Goal: Task Accomplishment & Management: Manage account settings

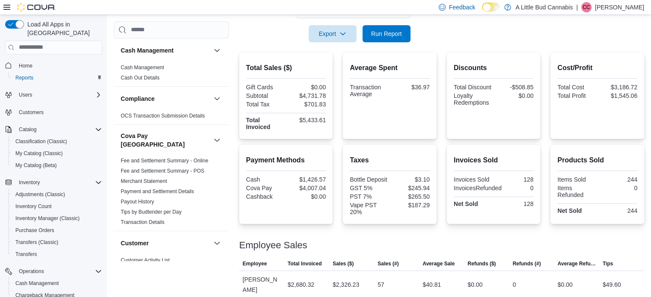
scroll to position [86, 0]
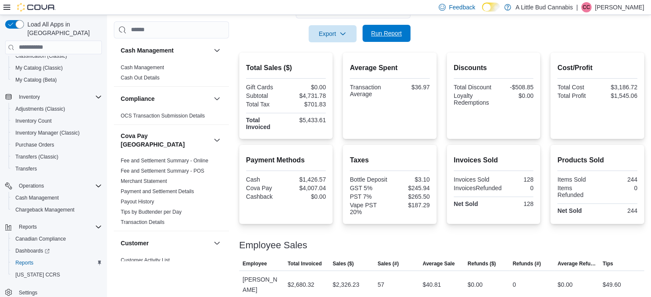
click at [399, 40] on span "Run Report" at bounding box center [387, 33] width 38 height 17
click at [403, 39] on span "Run Report" at bounding box center [387, 33] width 38 height 17
click at [382, 30] on span "Run Report" at bounding box center [386, 33] width 31 height 9
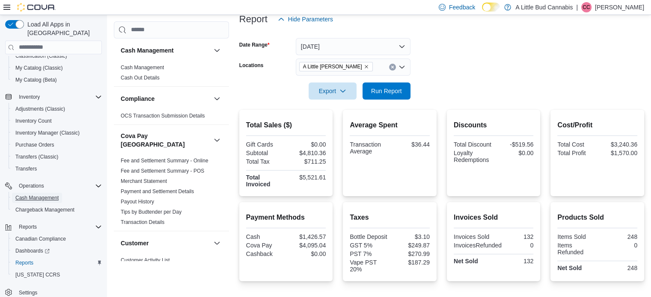
scroll to position [39, 0]
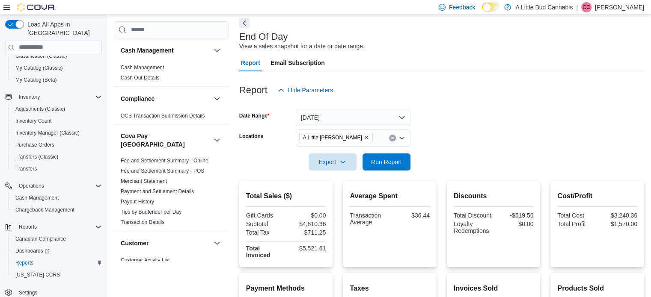
click at [496, 127] on form "Date Range [DATE] Locations A Little [PERSON_NAME] Export Run Report" at bounding box center [441, 135] width 405 height 72
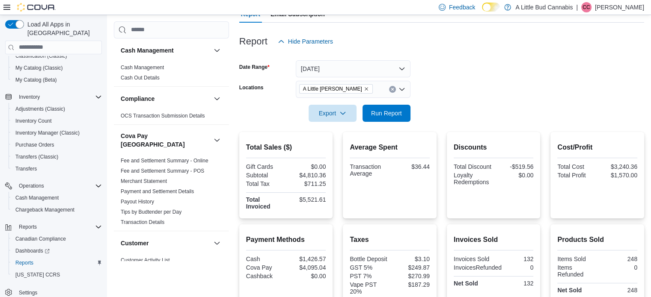
scroll to position [81, 0]
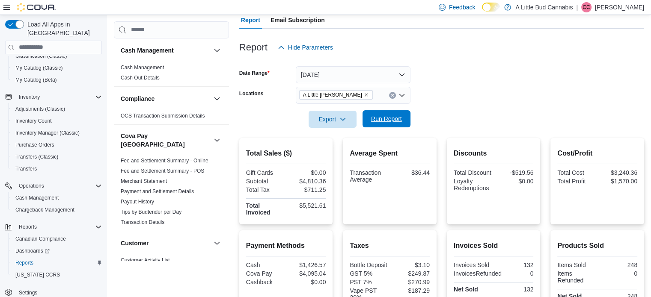
click at [401, 115] on span "Run Report" at bounding box center [386, 119] width 31 height 9
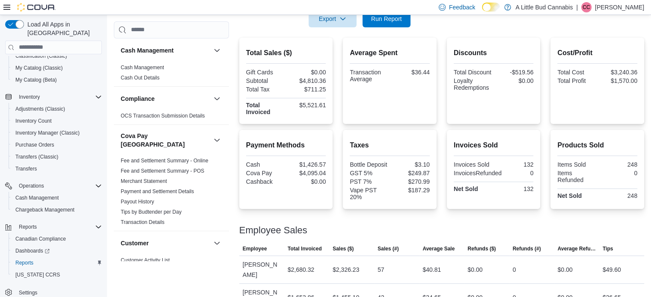
scroll to position [167, 0]
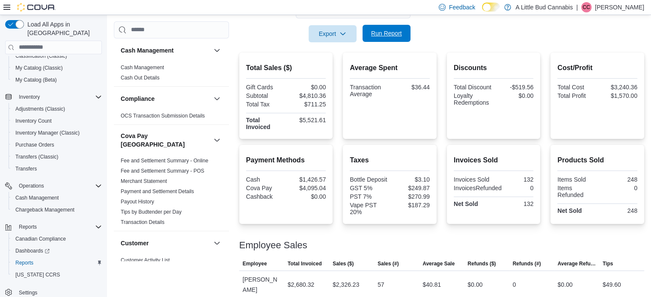
click at [380, 30] on span "Run Report" at bounding box center [386, 33] width 31 height 9
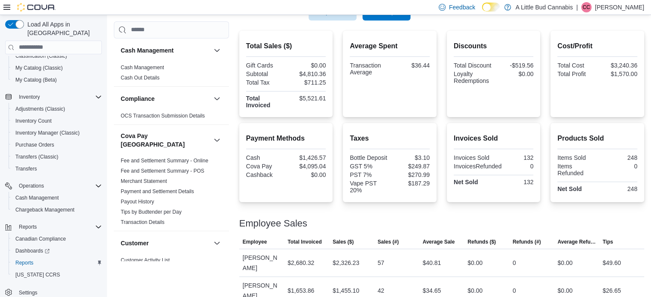
scroll to position [210, 0]
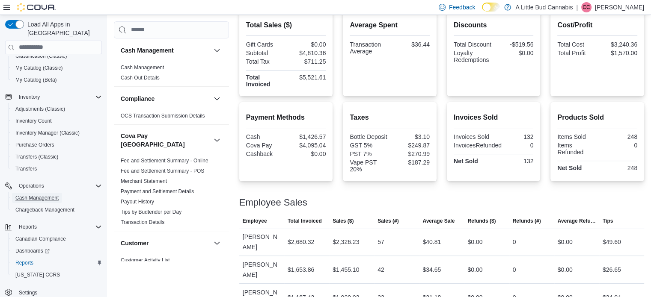
drag, startPoint x: 46, startPoint y: 187, endPoint x: 251, endPoint y: 159, distance: 206.6
click at [46, 195] on span "Cash Management" at bounding box center [36, 198] width 43 height 7
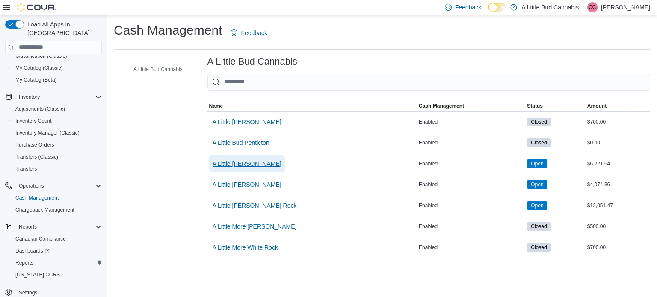
click at [262, 161] on span "A Little [PERSON_NAME]" at bounding box center [247, 164] width 69 height 9
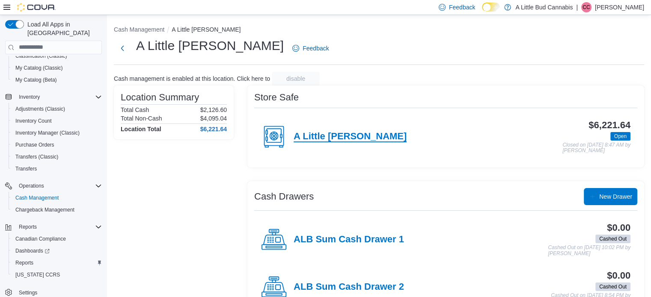
click at [368, 137] on h4 "A Little [PERSON_NAME]" at bounding box center [350, 136] width 113 height 11
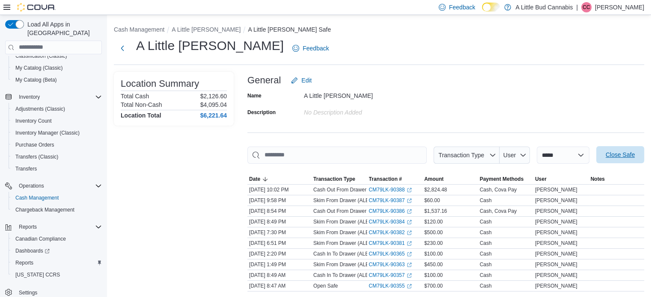
click at [628, 156] on span "Close Safe" at bounding box center [620, 155] width 29 height 9
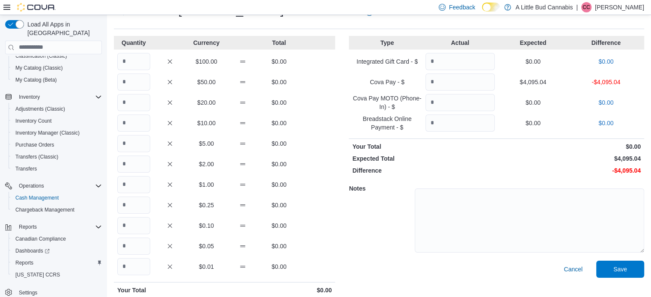
scroll to position [67, 0]
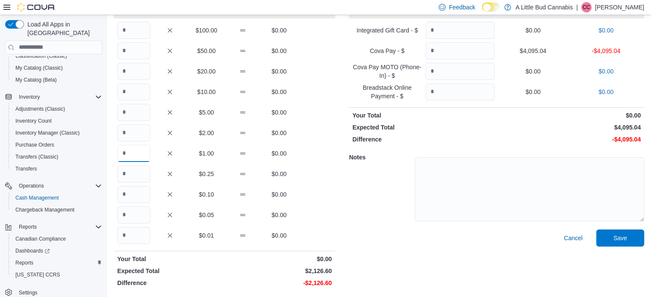
click at [139, 154] on input "Quantity" at bounding box center [133, 153] width 33 height 17
type input "****"
type input "**"
type input "*******"
drag, startPoint x: 538, startPoint y: 272, endPoint x: 553, endPoint y: 270, distance: 15.1
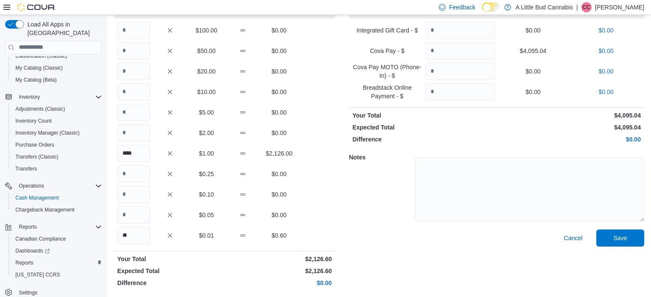
click at [541, 272] on div "Cancel Save" at bounding box center [496, 260] width 295 height 61
click at [638, 239] on span "Save" at bounding box center [620, 237] width 38 height 17
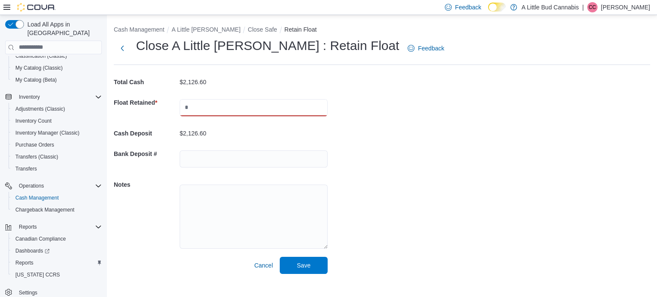
click at [235, 105] on input "text" at bounding box center [254, 107] width 148 height 17
type input "***"
click at [433, 148] on div "Cash Management A Little [PERSON_NAME] Close Safe Retain Float Close A Little […" at bounding box center [382, 148] width 550 height 266
click at [307, 262] on span "Save" at bounding box center [304, 265] width 14 height 9
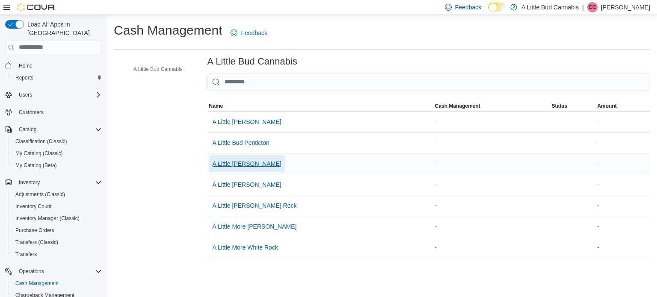
click at [271, 163] on span "A Little [PERSON_NAME]" at bounding box center [247, 164] width 69 height 9
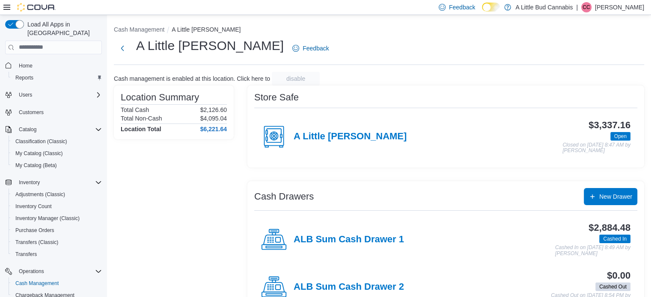
scroll to position [27, 0]
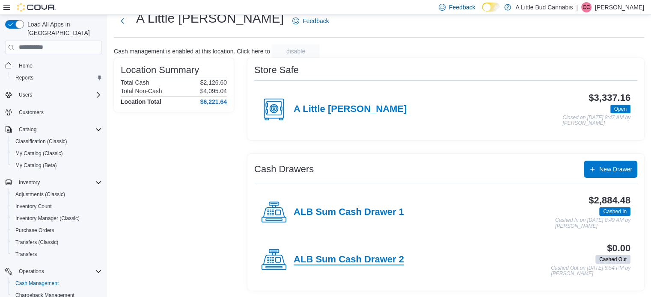
click at [380, 260] on h4 "ALB Sum Cash Drawer 2" at bounding box center [349, 260] width 110 height 11
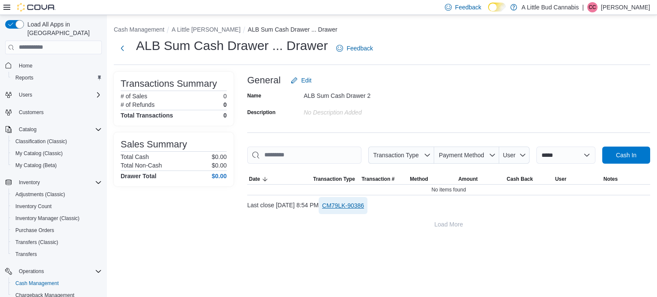
click at [364, 205] on span "CM79LK-90386" at bounding box center [343, 206] width 42 height 9
